Goal: Task Accomplishment & Management: Use online tool/utility

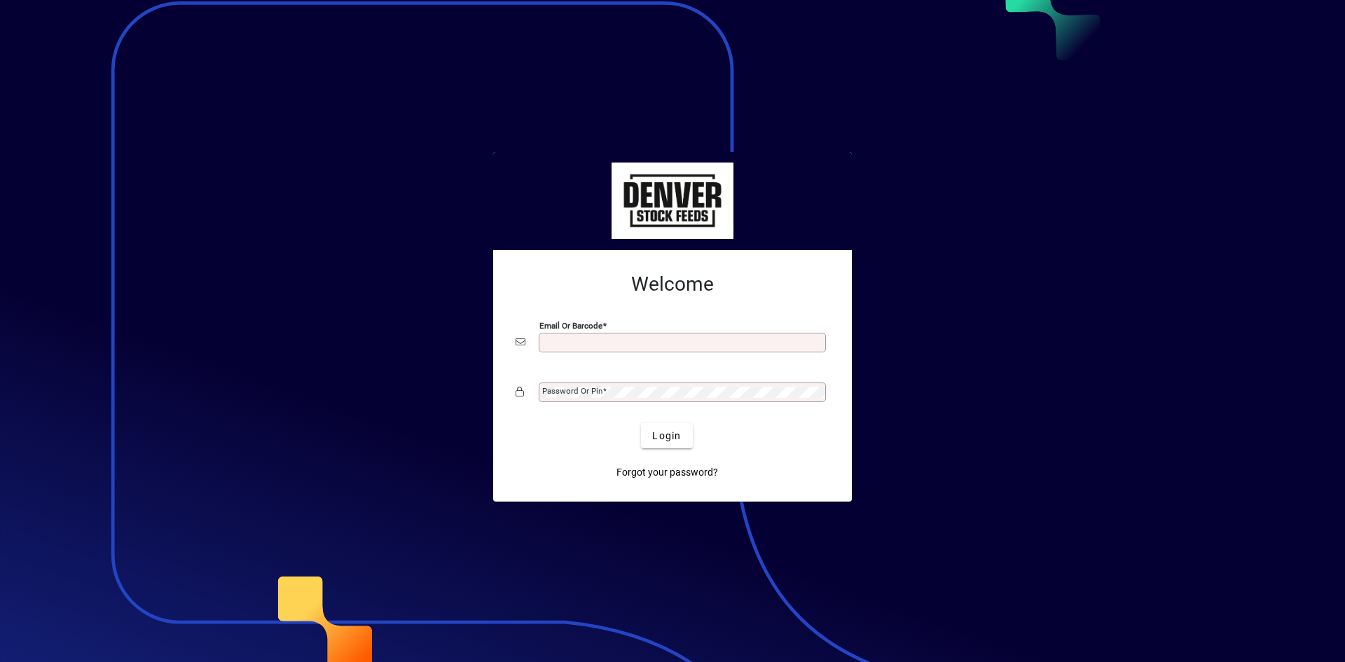
click at [623, 341] on input "Email or Barcode" at bounding box center [683, 342] width 283 height 11
type input "**********"
click at [825, 337] on div at bounding box center [825, 337] width 0 height 0
click at [670, 431] on span "Login" at bounding box center [666, 436] width 29 height 15
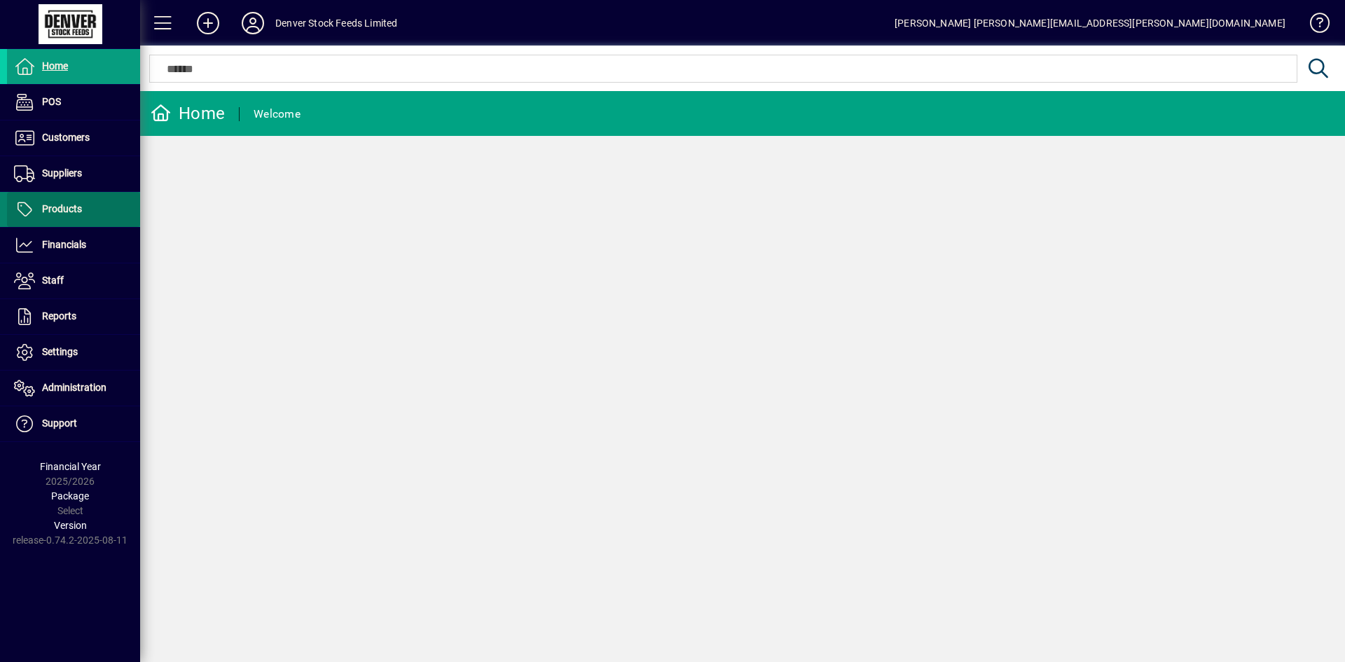
click at [81, 208] on span "Products" at bounding box center [44, 209] width 75 height 17
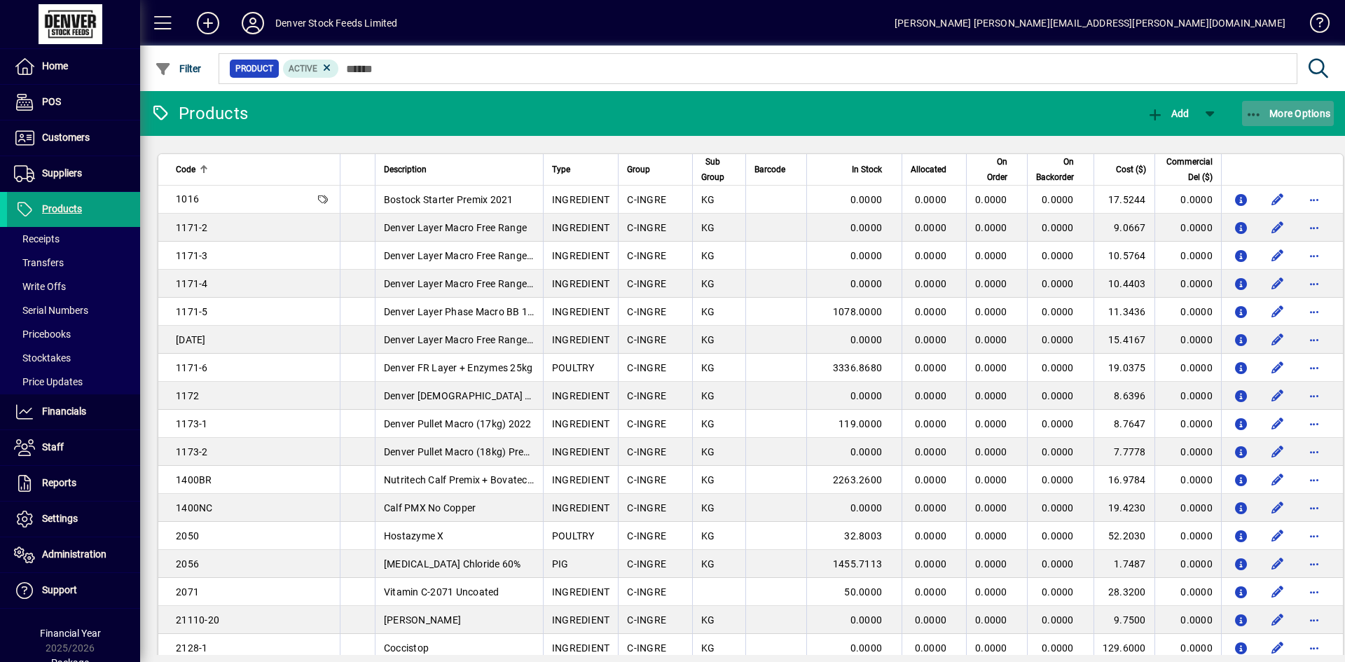
click at [1261, 114] on icon "button" at bounding box center [1254, 115] width 18 height 14
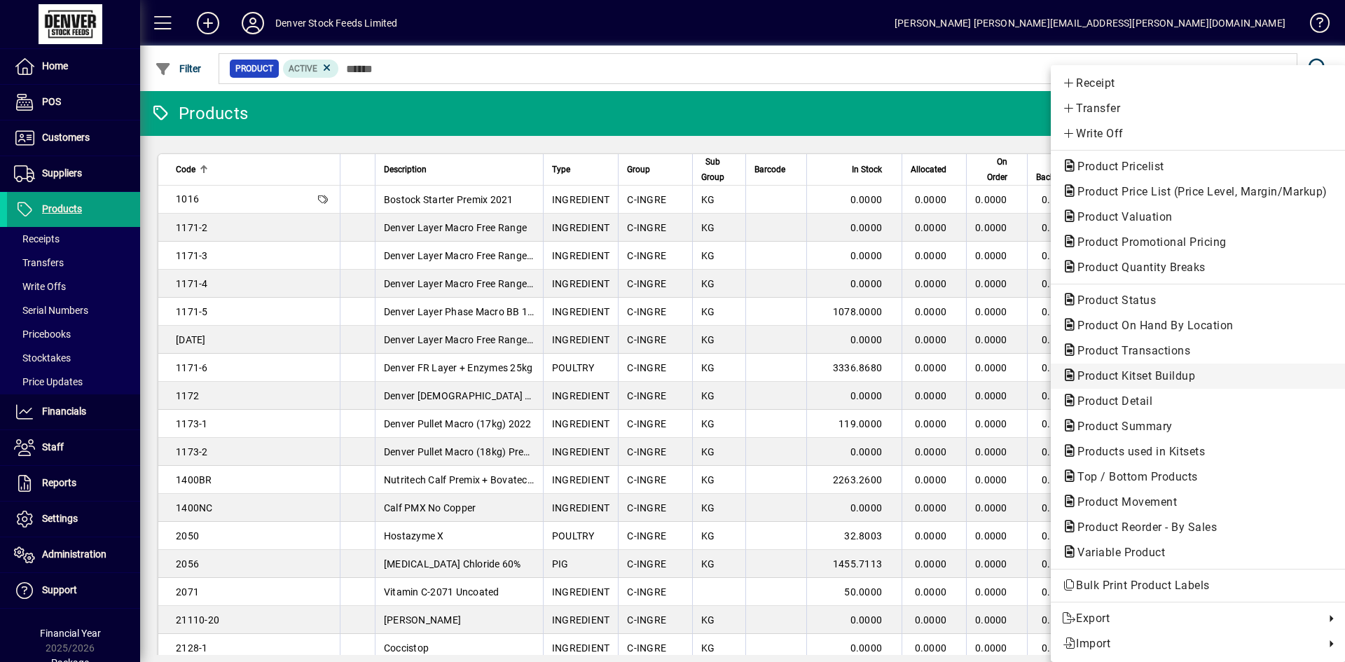
click at [1213, 370] on span "Product Kitset Buildup" at bounding box center [1198, 376] width 272 height 17
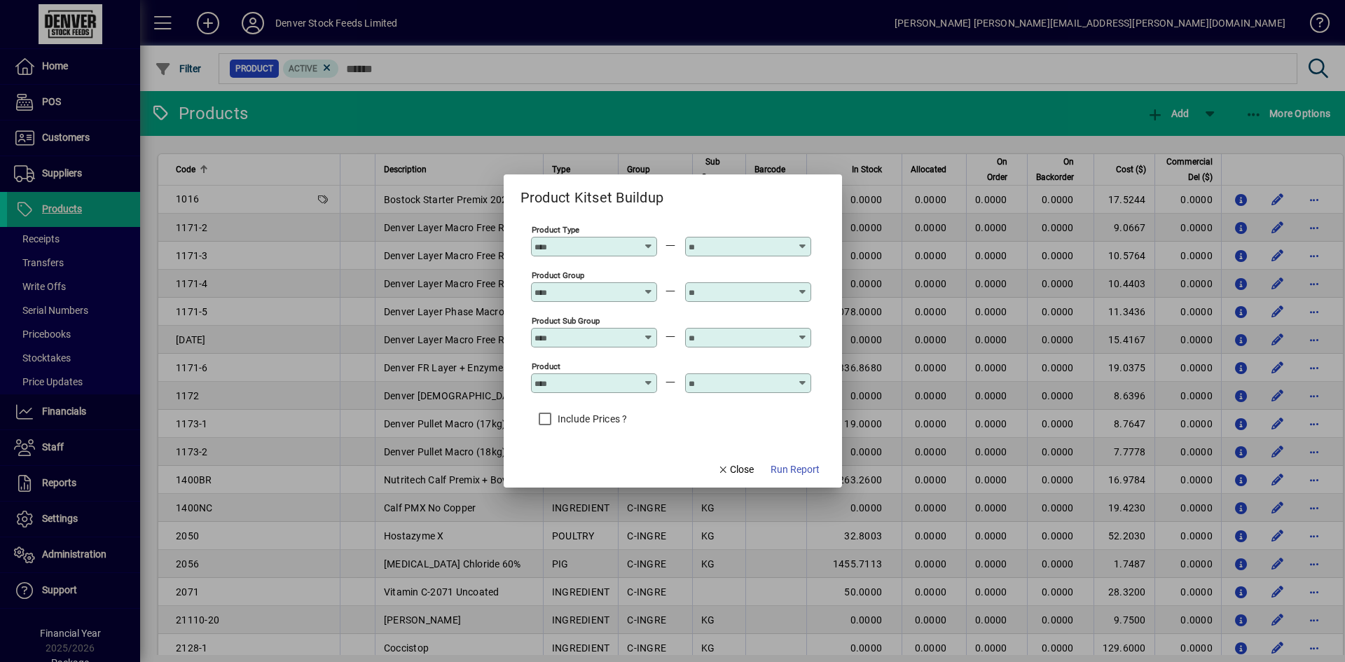
click at [648, 241] on icon at bounding box center [649, 241] width 11 height 0
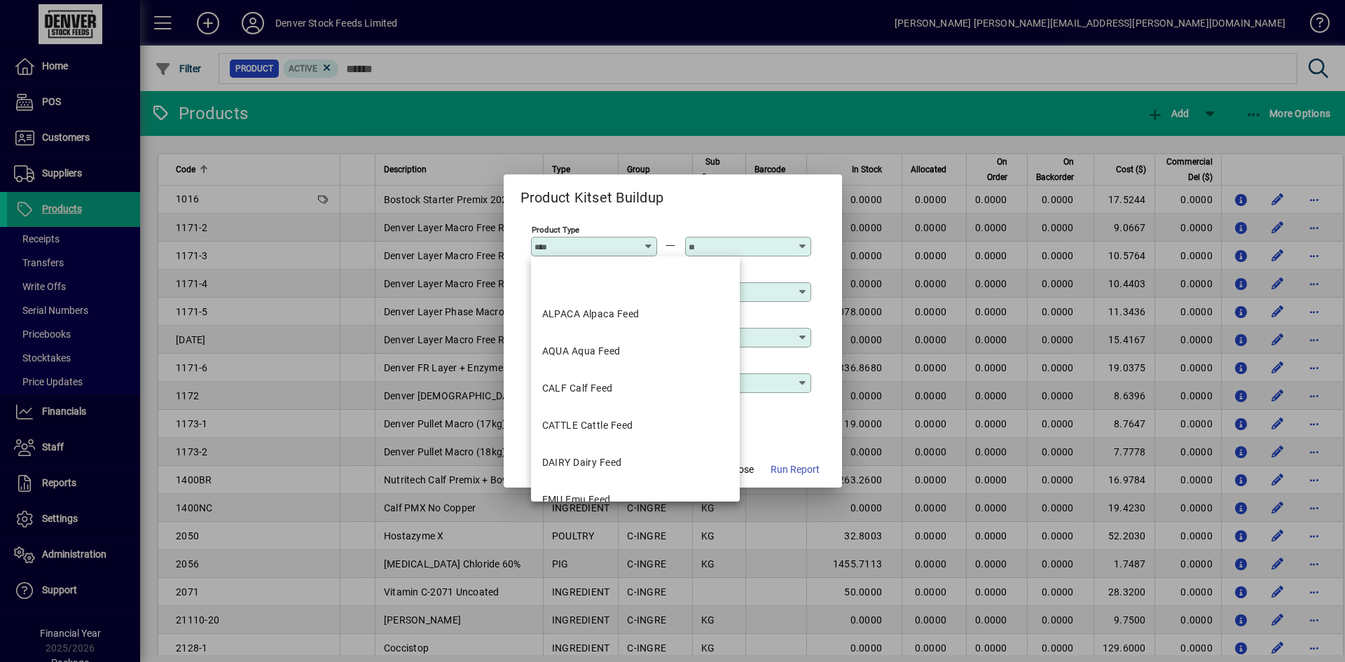
click at [648, 241] on icon at bounding box center [649, 241] width 11 height 0
click at [655, 226] on div "Product Type" at bounding box center [594, 240] width 126 height 34
click at [623, 243] on input "Product Type" at bounding box center [585, 246] width 102 height 11
click at [609, 270] on mat-option at bounding box center [635, 279] width 209 height 34
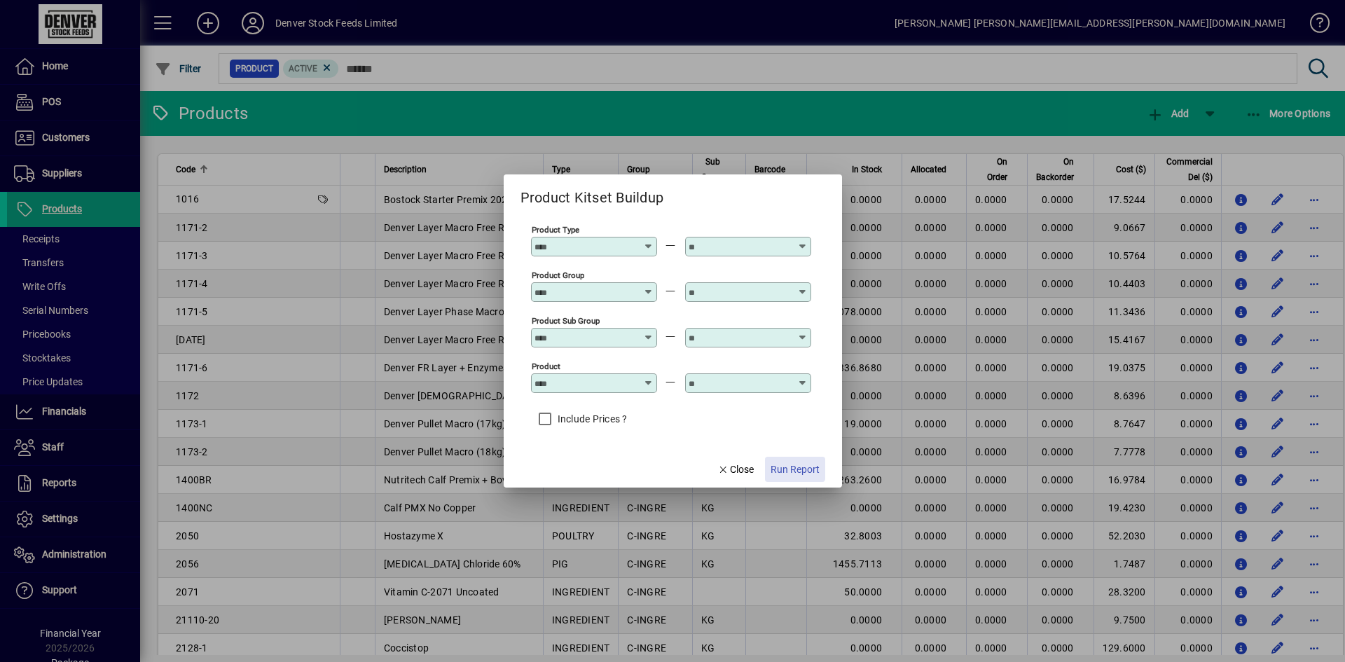
click at [788, 464] on span "Run Report" at bounding box center [794, 469] width 49 height 15
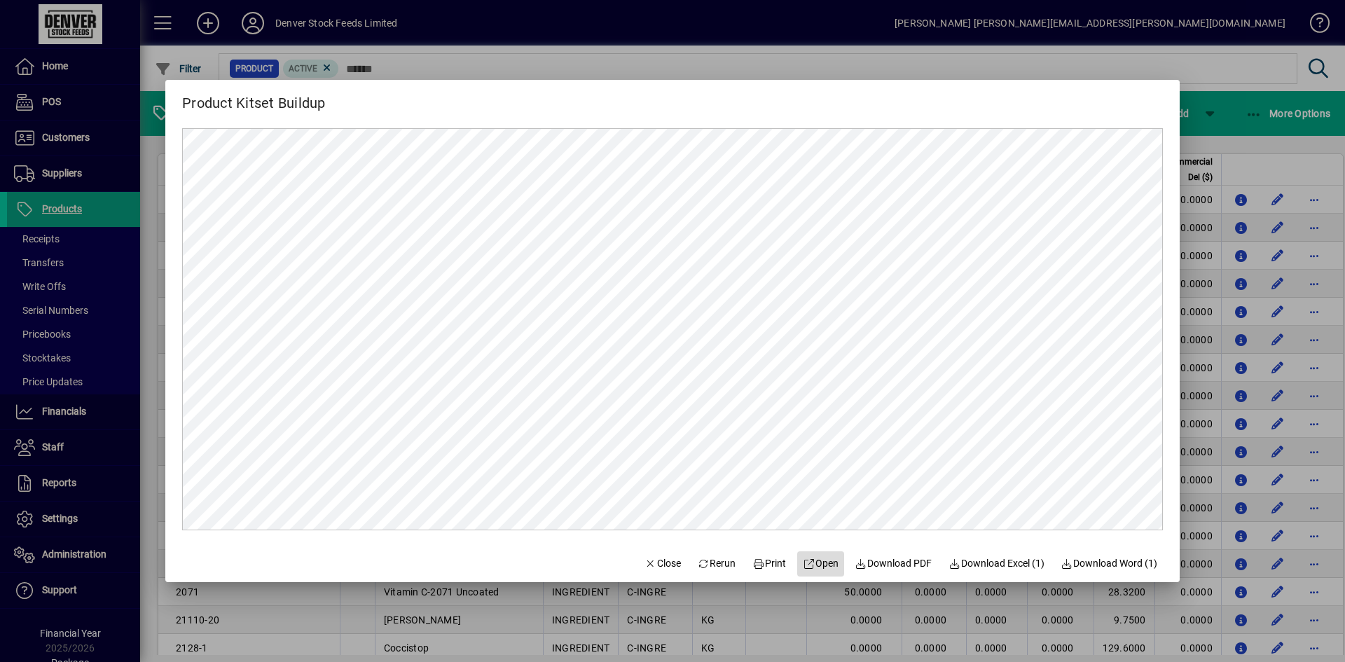
click at [814, 555] on span at bounding box center [820, 564] width 47 height 34
